Goal: Task Accomplishment & Management: Manage account settings

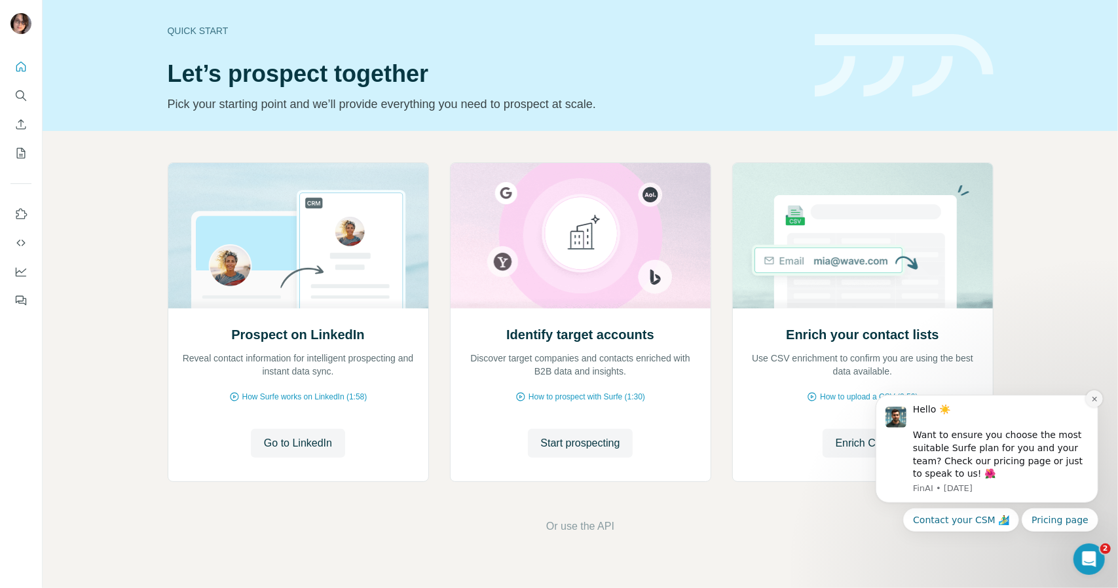
click at [1095, 398] on icon "Dismiss notification" at bounding box center [1093, 398] width 5 height 5
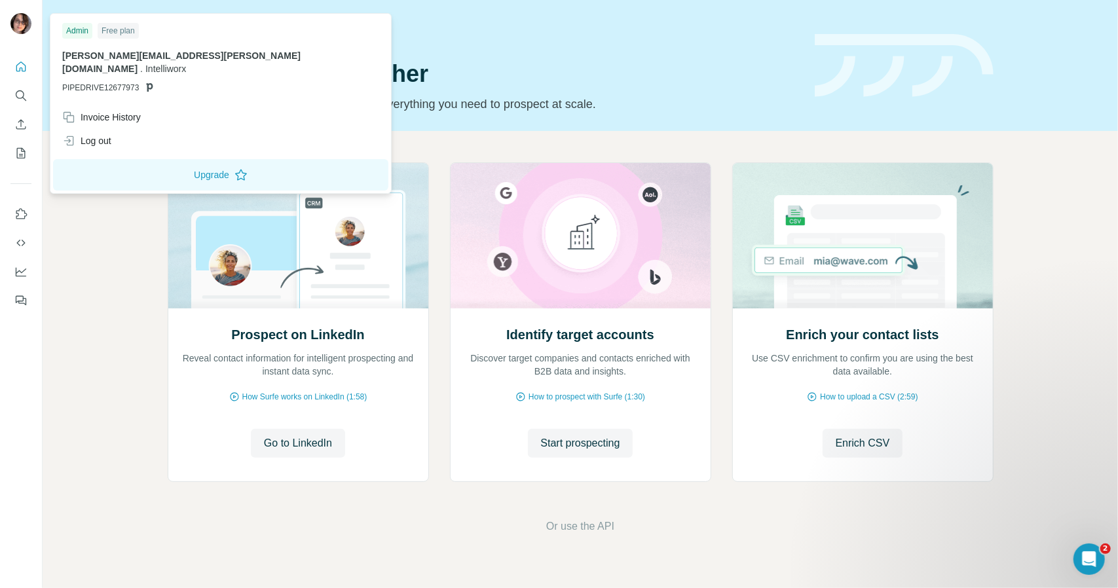
click at [23, 20] on img at bounding box center [20, 23] width 21 height 21
click at [68, 33] on div "Admin" at bounding box center [77, 31] width 30 height 16
click at [138, 161] on button "Upgrade" at bounding box center [220, 174] width 335 height 31
